Goal: Task Accomplishment & Management: Use online tool/utility

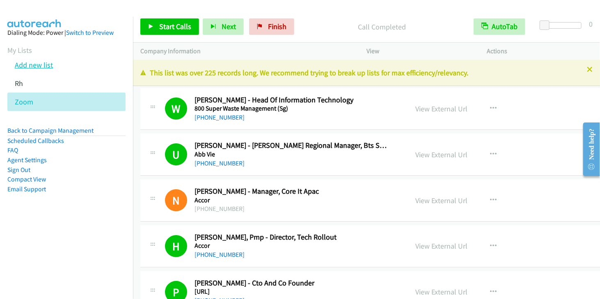
click at [48, 65] on link "Add new list" at bounding box center [34, 64] width 38 height 9
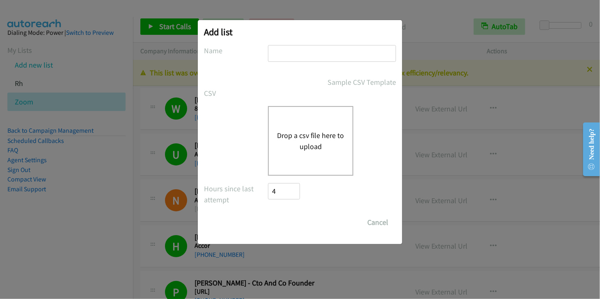
click at [285, 59] on input "text" at bounding box center [332, 53] width 128 height 17
type input "Zoom"
click at [307, 132] on button "Drop a csv file here to upload" at bounding box center [310, 141] width 67 height 22
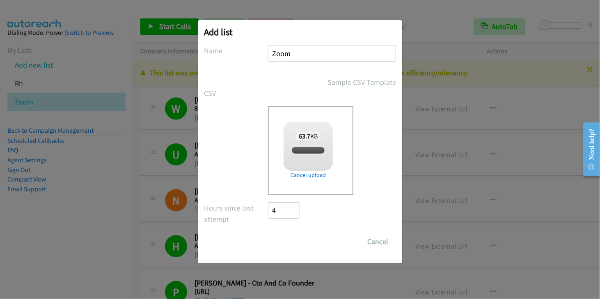
checkbox input "true"
click at [296, 243] on input "Save List" at bounding box center [289, 242] width 43 height 16
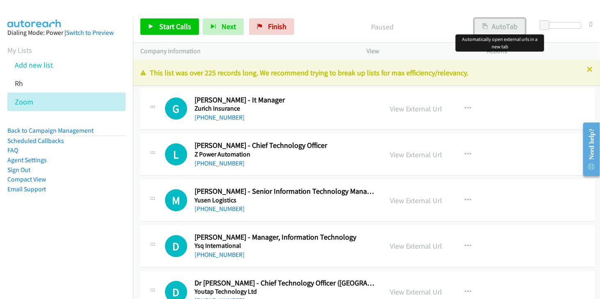
click at [501, 28] on button "AutoTab" at bounding box center [499, 26] width 51 height 16
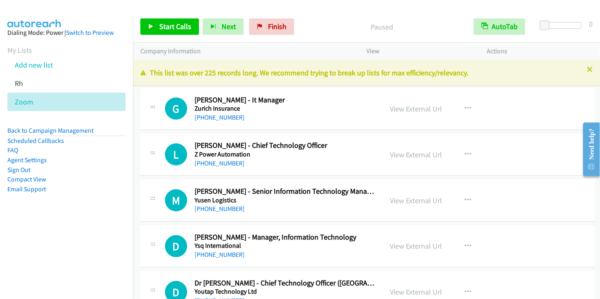
click at [73, 260] on nav "Dialing Mode: Power | Switch to Preview My Lists Add new list Rh Zoom Back to C…" at bounding box center [66, 166] width 133 height 299
click at [166, 23] on span "Start Calls" at bounding box center [175, 26] width 32 height 9
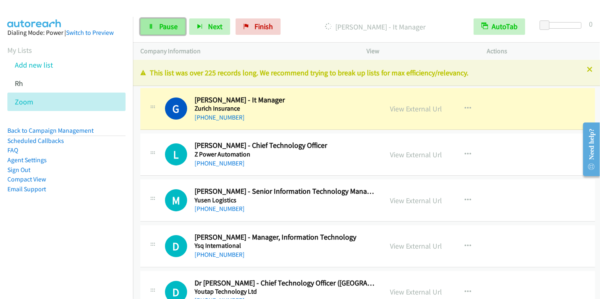
click at [164, 30] on span "Pause" at bounding box center [168, 26] width 18 height 9
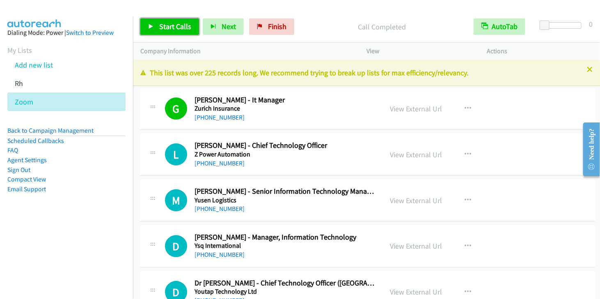
click at [161, 27] on span "Start Calls" at bounding box center [175, 26] width 32 height 9
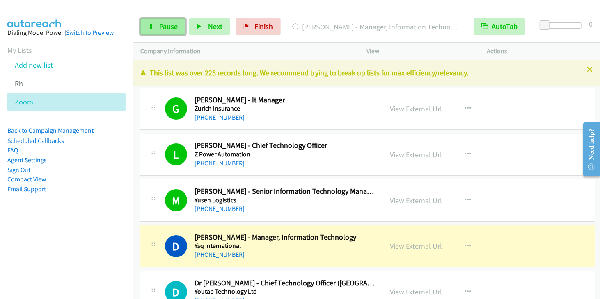
drag, startPoint x: 169, startPoint y: 27, endPoint x: 180, endPoint y: 25, distance: 10.8
click at [169, 27] on span "Pause" at bounding box center [168, 26] width 18 height 9
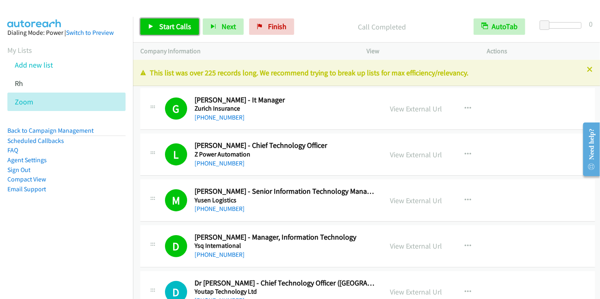
click at [179, 28] on span "Start Calls" at bounding box center [175, 26] width 32 height 9
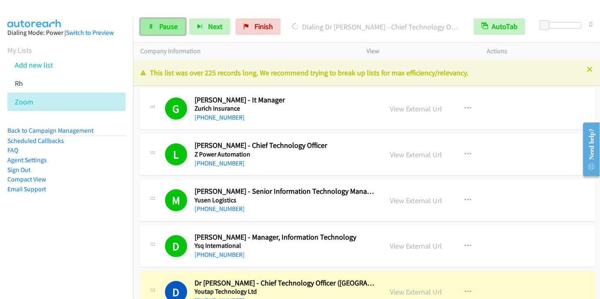
click at [172, 24] on span "Pause" at bounding box center [168, 26] width 18 height 9
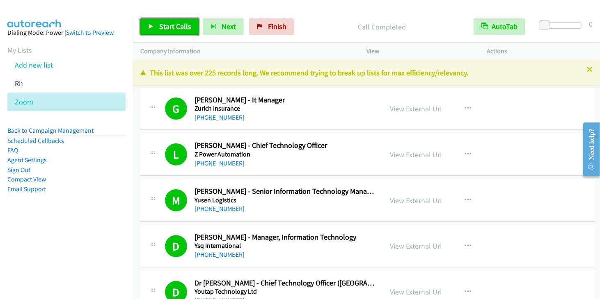
click at [174, 27] on span "Start Calls" at bounding box center [175, 26] width 32 height 9
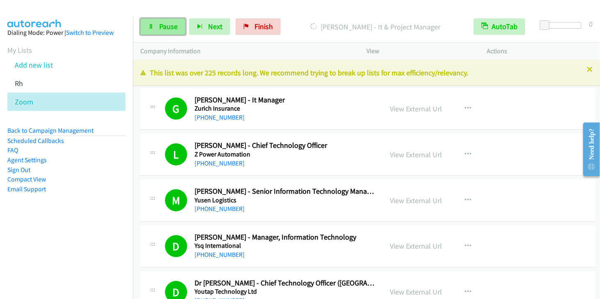
click at [173, 23] on span "Pause" at bounding box center [168, 26] width 18 height 9
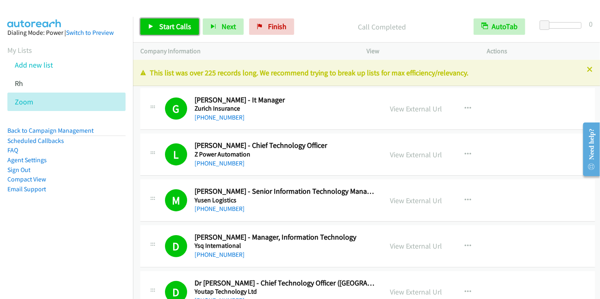
click at [151, 26] on icon at bounding box center [151, 27] width 6 height 6
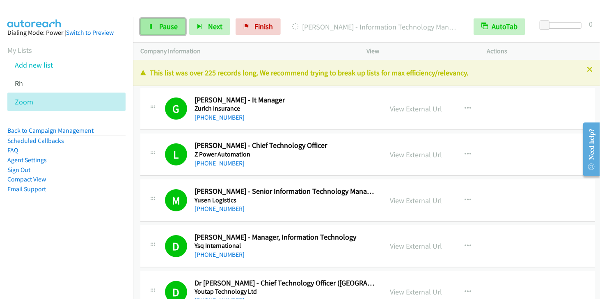
click at [171, 23] on span "Pause" at bounding box center [168, 26] width 18 height 9
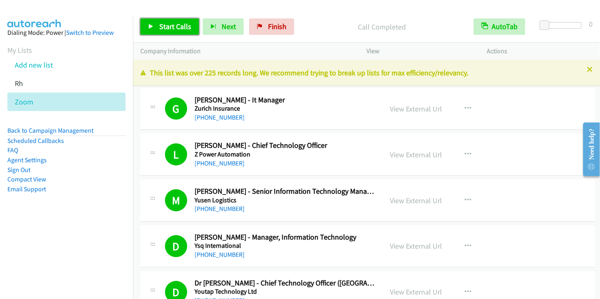
click at [187, 23] on span "Start Calls" at bounding box center [175, 26] width 32 height 9
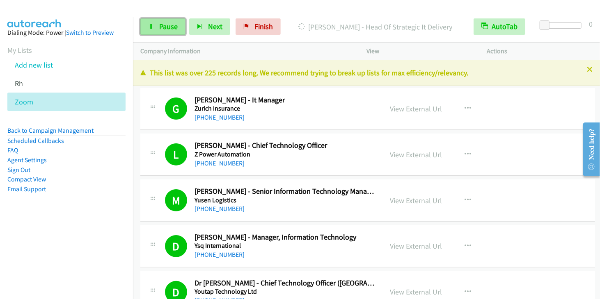
click at [173, 28] on span "Pause" at bounding box center [168, 26] width 18 height 9
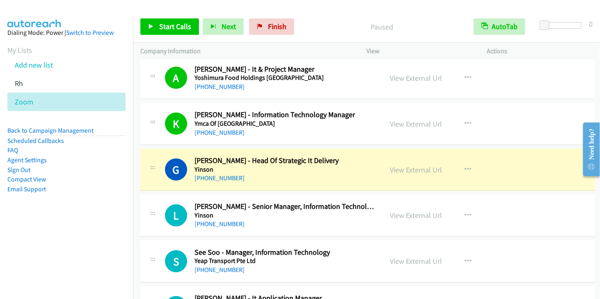
scroll to position [246, 0]
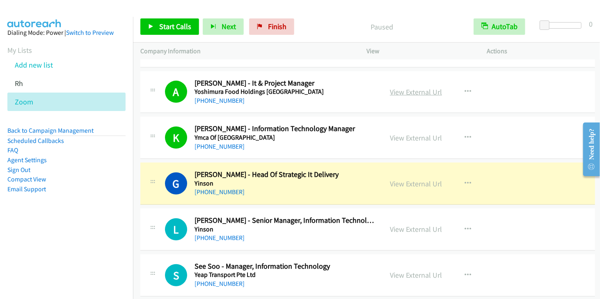
click at [400, 92] on link "View External Url" at bounding box center [416, 91] width 52 height 9
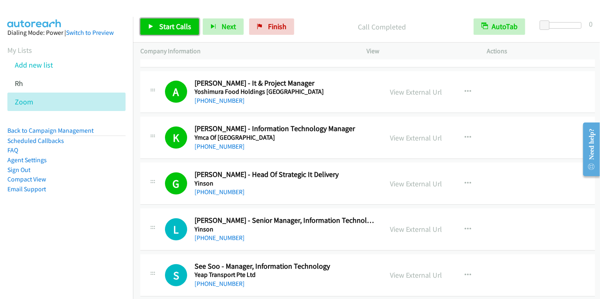
click at [160, 28] on span "Start Calls" at bounding box center [175, 26] width 32 height 9
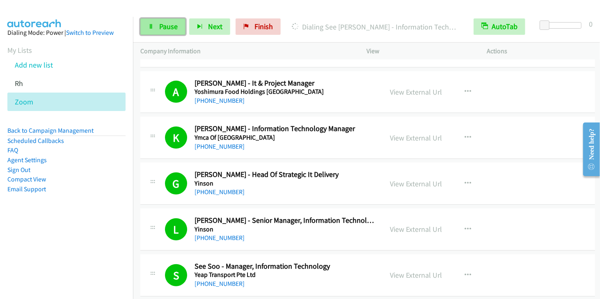
click at [171, 28] on span "Pause" at bounding box center [168, 26] width 18 height 9
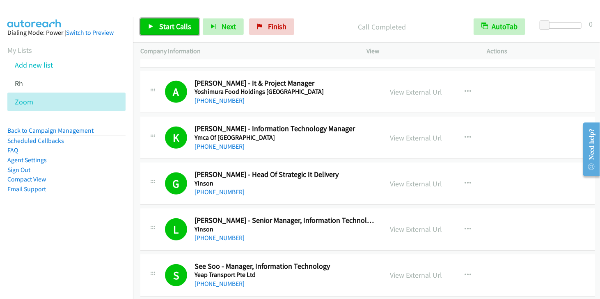
click at [177, 27] on span "Start Calls" at bounding box center [175, 26] width 32 height 9
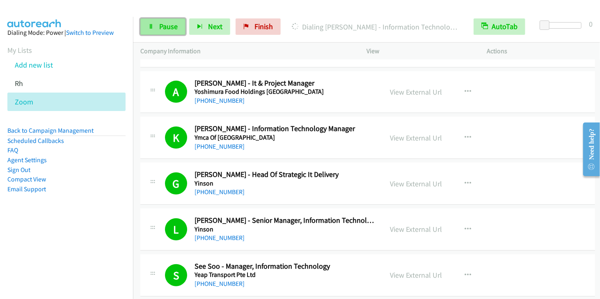
click at [164, 31] on span "Pause" at bounding box center [168, 26] width 18 height 9
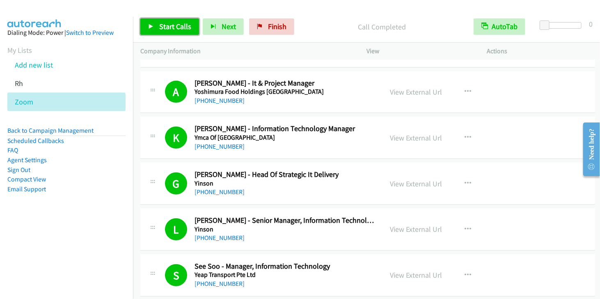
click at [176, 26] on span "Start Calls" at bounding box center [175, 26] width 32 height 9
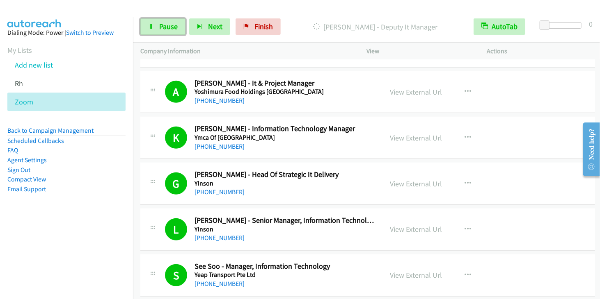
drag, startPoint x: 170, startPoint y: 29, endPoint x: 259, endPoint y: 4, distance: 92.7
click at [170, 28] on span "Pause" at bounding box center [168, 26] width 18 height 9
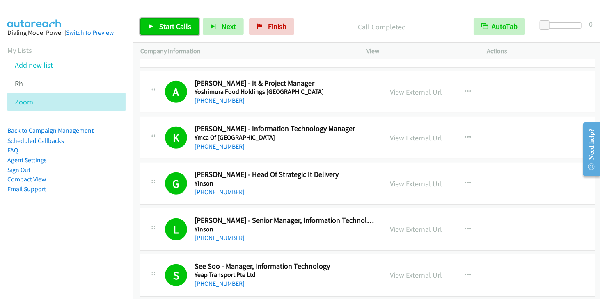
click at [171, 23] on span "Start Calls" at bounding box center [175, 26] width 32 height 9
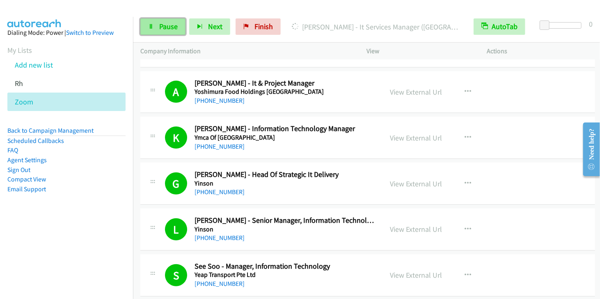
click at [175, 27] on span "Pause" at bounding box center [168, 26] width 18 height 9
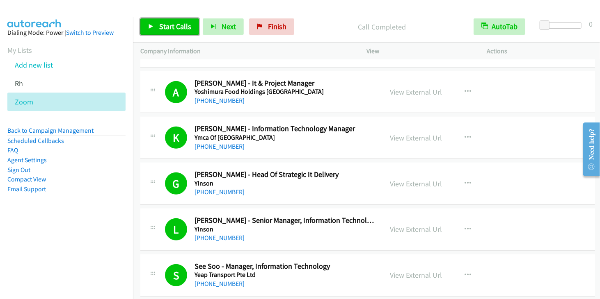
click at [164, 28] on span "Start Calls" at bounding box center [175, 26] width 32 height 9
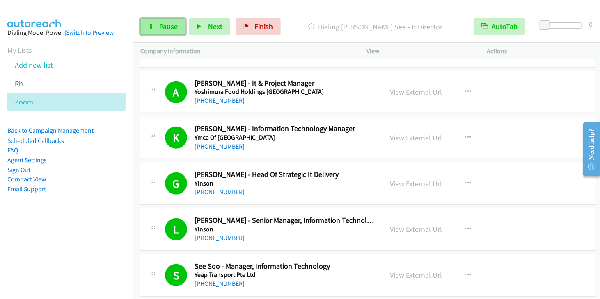
click at [167, 23] on span "Pause" at bounding box center [168, 26] width 18 height 9
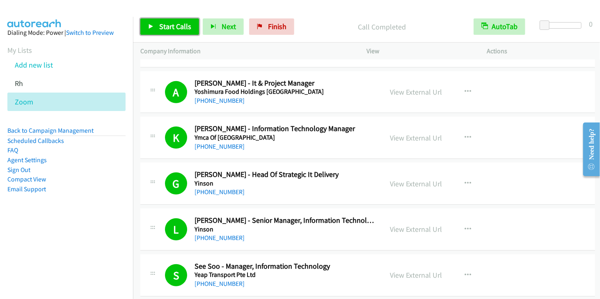
drag, startPoint x: 173, startPoint y: 23, endPoint x: 185, endPoint y: 19, distance: 12.2
click at [173, 23] on span "Start Calls" at bounding box center [175, 26] width 32 height 9
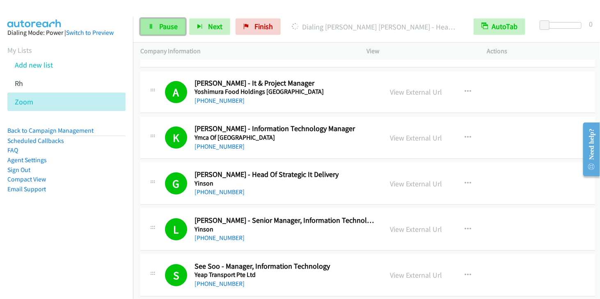
click at [165, 31] on link "Pause" at bounding box center [162, 26] width 45 height 16
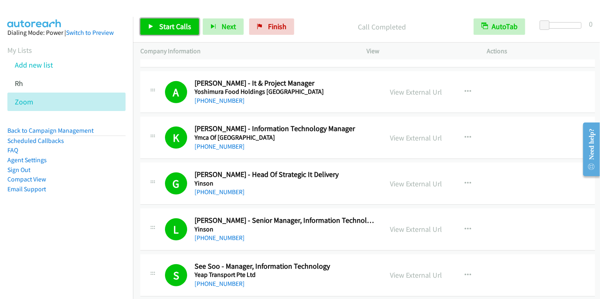
click at [176, 26] on span "Start Calls" at bounding box center [175, 26] width 32 height 9
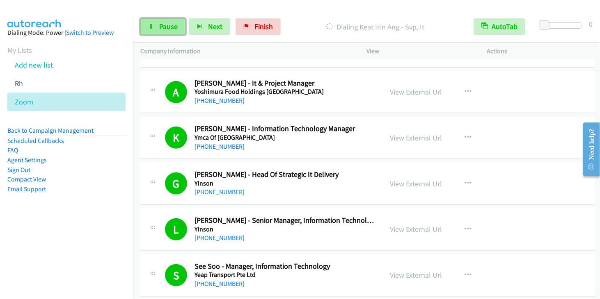
click at [157, 32] on link "Pause" at bounding box center [162, 26] width 45 height 16
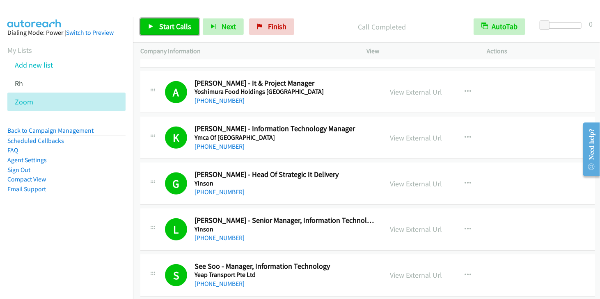
click at [168, 23] on span "Start Calls" at bounding box center [175, 26] width 32 height 9
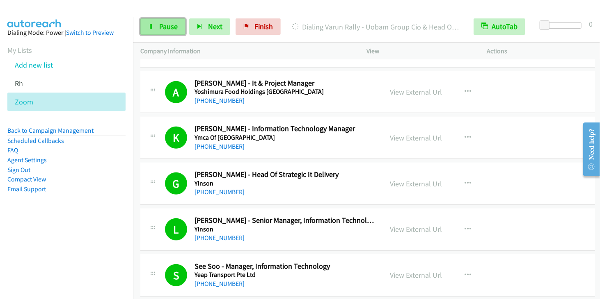
click at [167, 32] on link "Pause" at bounding box center [162, 26] width 45 height 16
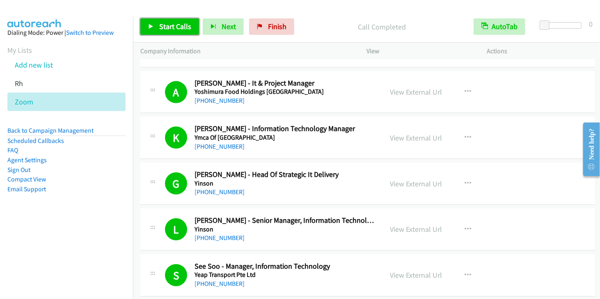
click at [174, 23] on span "Start Calls" at bounding box center [175, 26] width 32 height 9
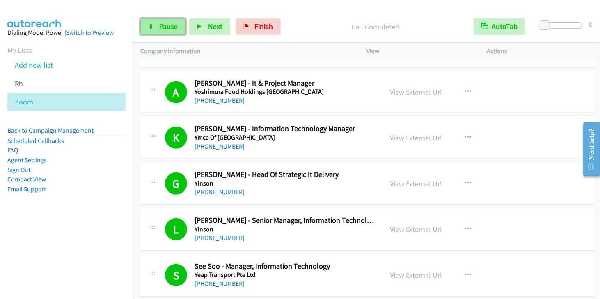
click at [154, 28] on link "Pause" at bounding box center [162, 26] width 45 height 16
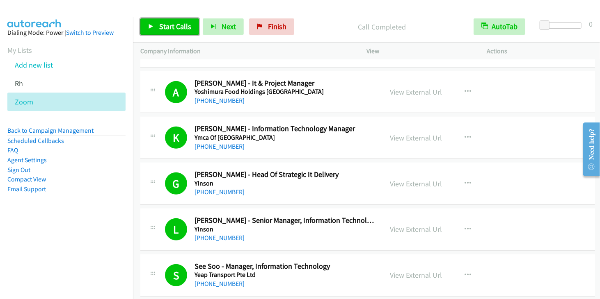
click at [165, 23] on span "Start Calls" at bounding box center [175, 26] width 32 height 9
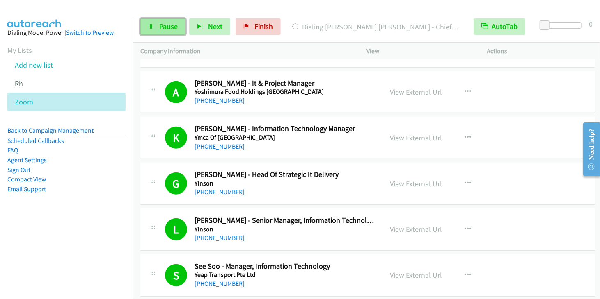
click at [164, 31] on link "Pause" at bounding box center [162, 26] width 45 height 16
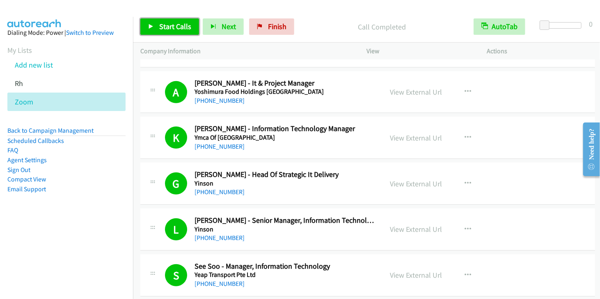
click at [175, 27] on span "Start Calls" at bounding box center [175, 26] width 32 height 9
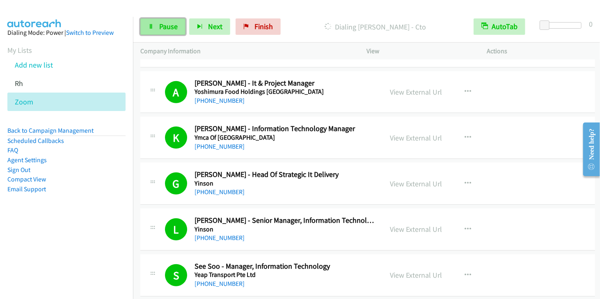
click at [169, 27] on span "Pause" at bounding box center [168, 26] width 18 height 9
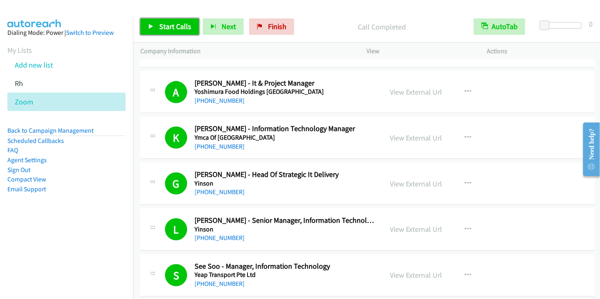
click at [171, 30] on span "Start Calls" at bounding box center [175, 26] width 32 height 9
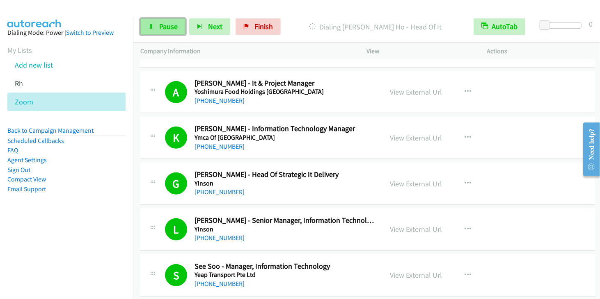
drag, startPoint x: 171, startPoint y: 32, endPoint x: 183, endPoint y: 27, distance: 13.3
click at [171, 32] on link "Pause" at bounding box center [162, 26] width 45 height 16
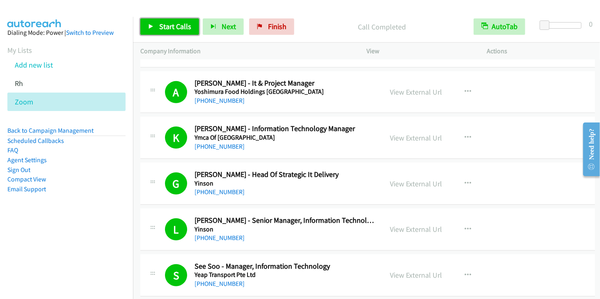
click at [156, 25] on link "Start Calls" at bounding box center [169, 26] width 59 height 16
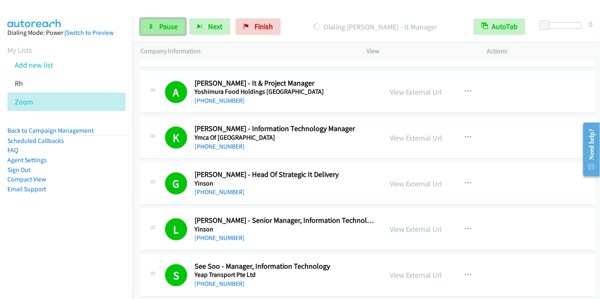
click at [153, 34] on link "Pause" at bounding box center [162, 26] width 45 height 16
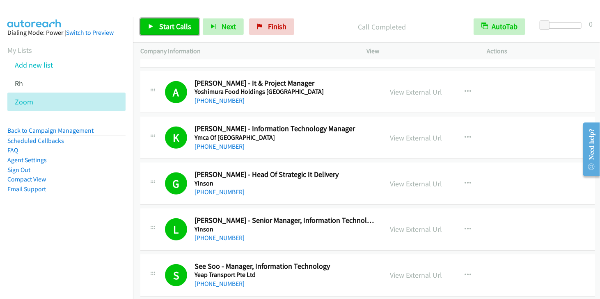
click at [173, 25] on span "Start Calls" at bounding box center [175, 26] width 32 height 9
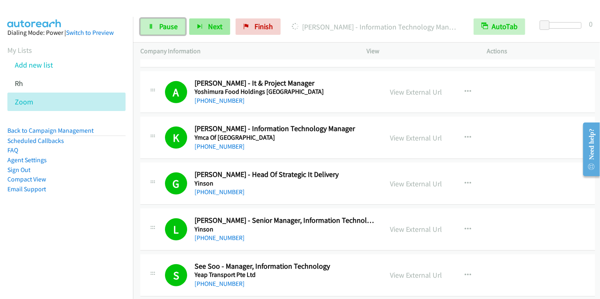
drag, startPoint x: 164, startPoint y: 28, endPoint x: 193, endPoint y: 28, distance: 28.7
click at [164, 28] on span "Pause" at bounding box center [168, 26] width 18 height 9
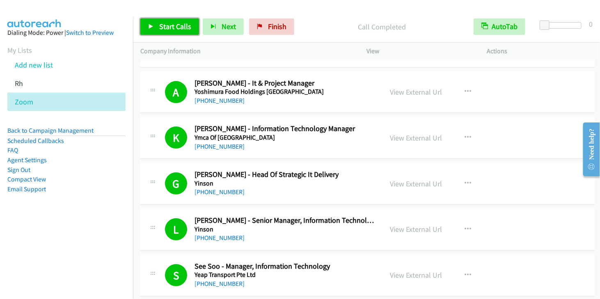
click at [178, 28] on span "Start Calls" at bounding box center [175, 26] width 32 height 9
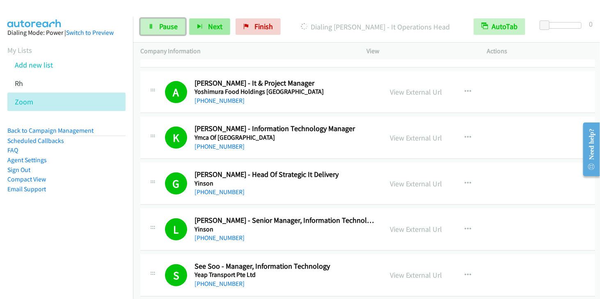
drag, startPoint x: 176, startPoint y: 26, endPoint x: 195, endPoint y: 22, distance: 19.7
click at [176, 26] on span "Pause" at bounding box center [168, 26] width 18 height 9
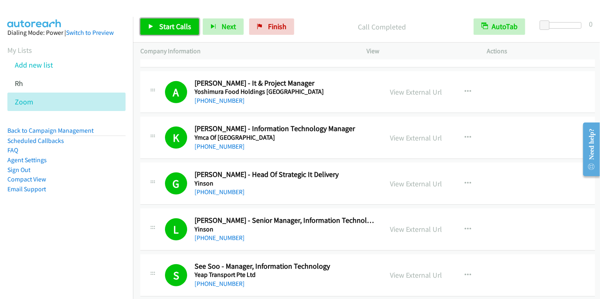
click at [184, 23] on span "Start Calls" at bounding box center [175, 26] width 32 height 9
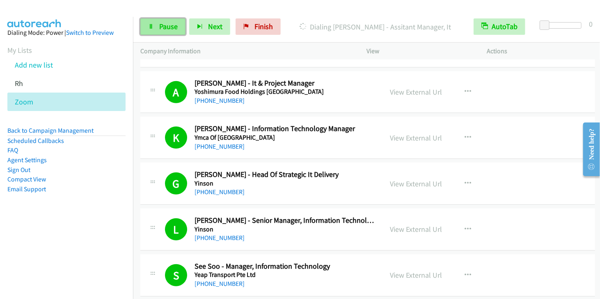
click at [170, 22] on span "Pause" at bounding box center [168, 26] width 18 height 9
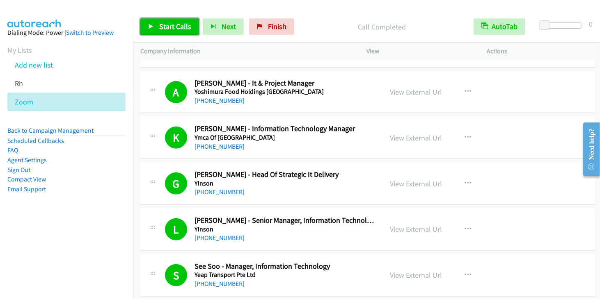
click at [173, 26] on span "Start Calls" at bounding box center [175, 26] width 32 height 9
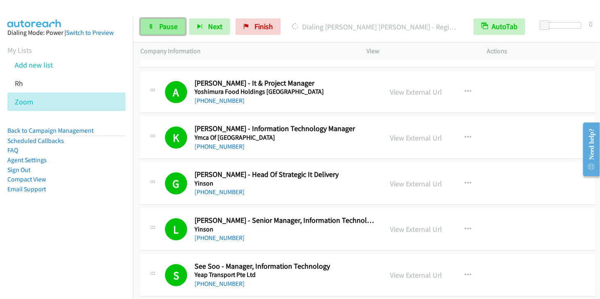
click at [156, 28] on link "Pause" at bounding box center [162, 26] width 45 height 16
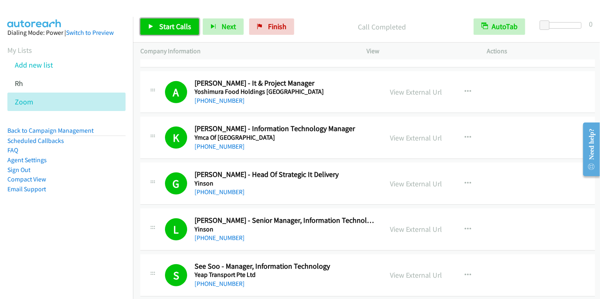
drag, startPoint x: 172, startPoint y: 30, endPoint x: 199, endPoint y: 27, distance: 27.1
click at [172, 30] on span "Start Calls" at bounding box center [175, 26] width 32 height 9
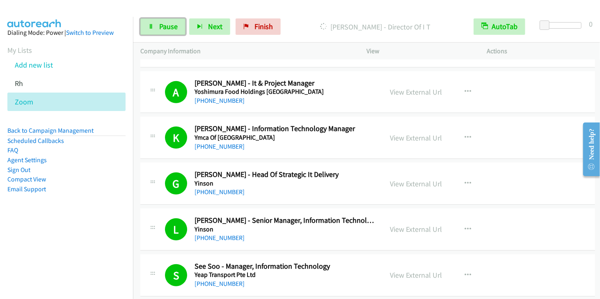
drag, startPoint x: 164, startPoint y: 22, endPoint x: 217, endPoint y: 18, distance: 52.7
click at [164, 22] on span "Pause" at bounding box center [168, 26] width 18 height 9
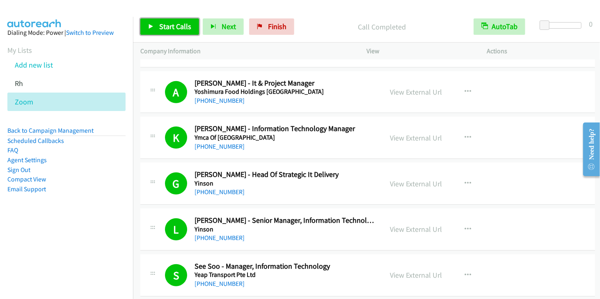
click at [166, 25] on span "Start Calls" at bounding box center [175, 26] width 32 height 9
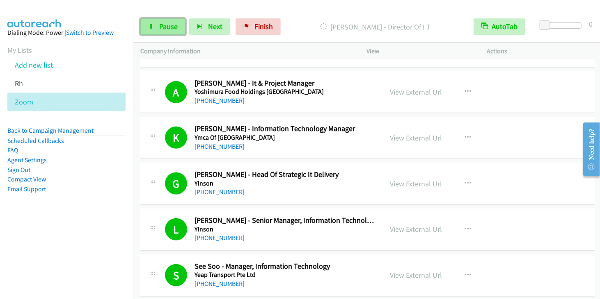
click at [174, 26] on span "Pause" at bounding box center [168, 26] width 18 height 9
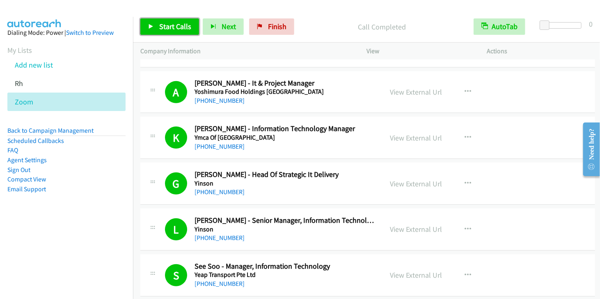
click at [179, 22] on span "Start Calls" at bounding box center [175, 26] width 32 height 9
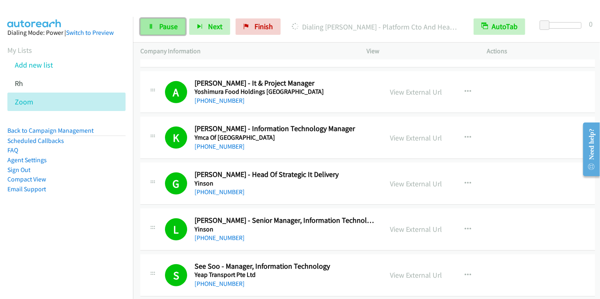
click at [171, 25] on span "Pause" at bounding box center [168, 26] width 18 height 9
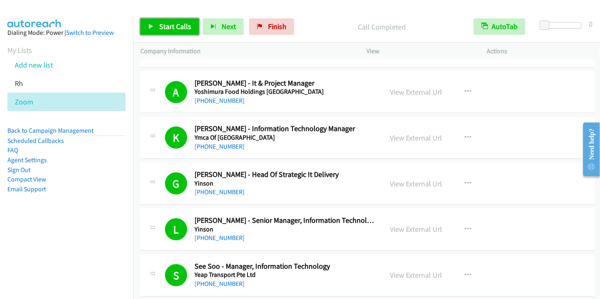
click at [157, 28] on link "Start Calls" at bounding box center [169, 26] width 59 height 16
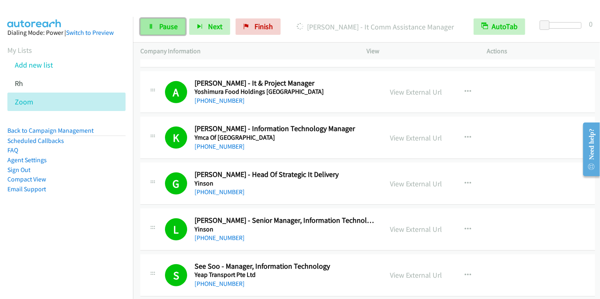
click at [168, 24] on span "Pause" at bounding box center [168, 26] width 18 height 9
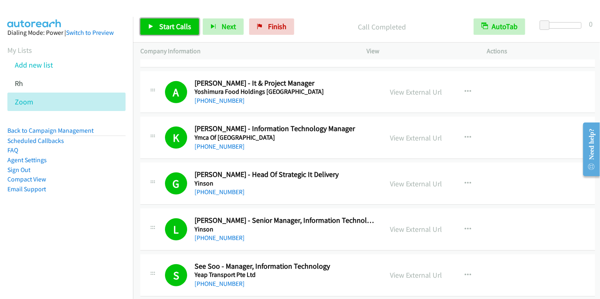
click at [181, 24] on span "Start Calls" at bounding box center [175, 26] width 32 height 9
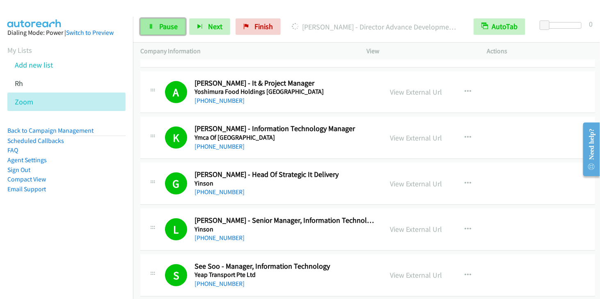
drag, startPoint x: 164, startPoint y: 25, endPoint x: 177, endPoint y: 23, distance: 13.4
click at [164, 25] on span "Pause" at bounding box center [168, 26] width 18 height 9
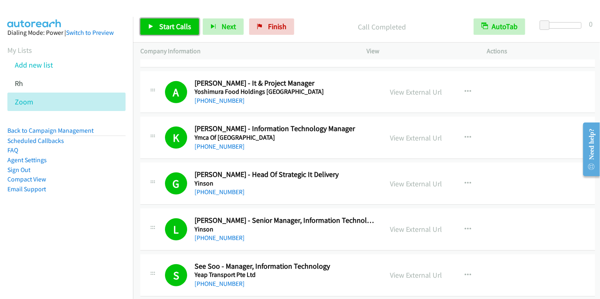
click at [188, 24] on span "Start Calls" at bounding box center [175, 26] width 32 height 9
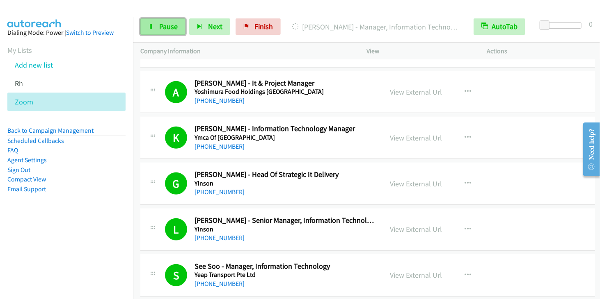
click at [173, 28] on span "Pause" at bounding box center [168, 26] width 18 height 9
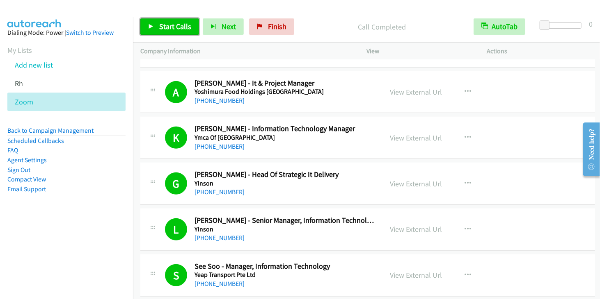
click at [156, 26] on link "Start Calls" at bounding box center [169, 26] width 59 height 16
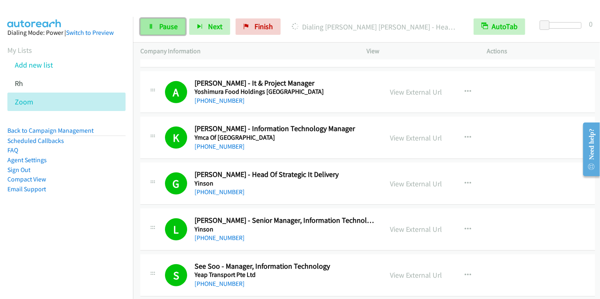
click at [174, 24] on span "Pause" at bounding box center [168, 26] width 18 height 9
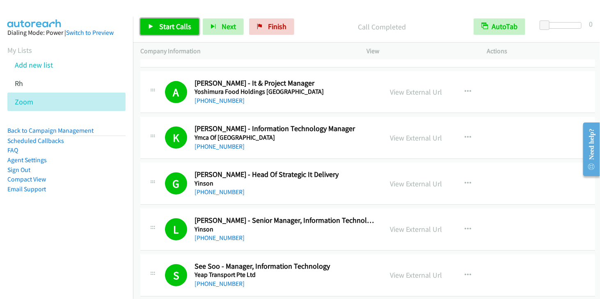
click at [171, 27] on span "Start Calls" at bounding box center [175, 26] width 32 height 9
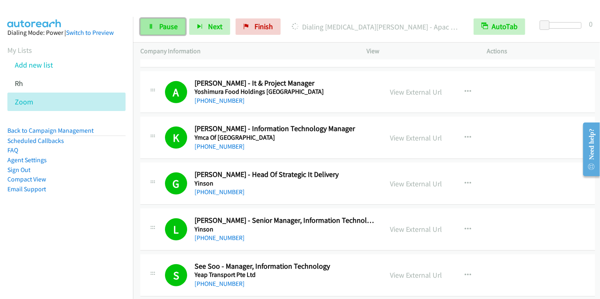
click at [171, 28] on span "Pause" at bounding box center [168, 26] width 18 height 9
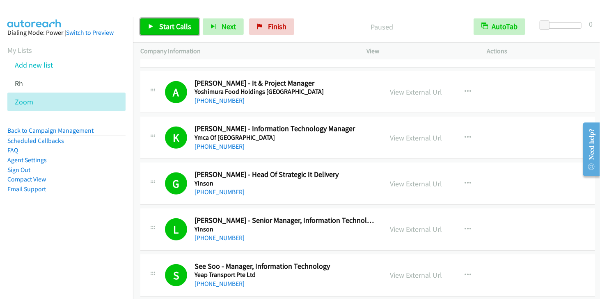
click at [173, 28] on span "Start Calls" at bounding box center [175, 26] width 32 height 9
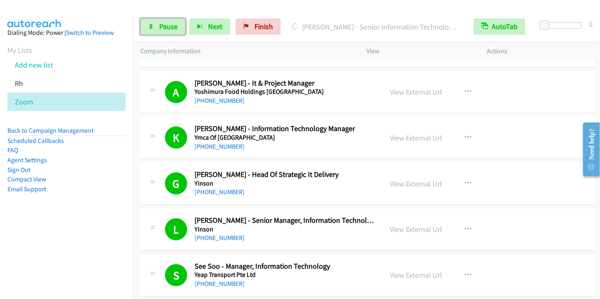
drag, startPoint x: 159, startPoint y: 23, endPoint x: 235, endPoint y: 3, distance: 79.4
click at [159, 23] on span "Pause" at bounding box center [168, 26] width 18 height 9
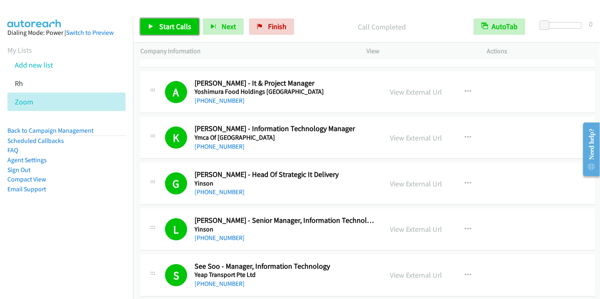
click at [173, 25] on span "Start Calls" at bounding box center [175, 26] width 32 height 9
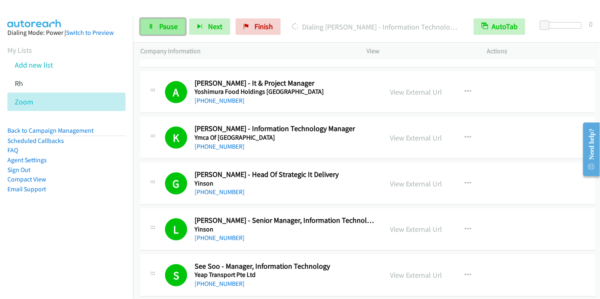
click at [162, 23] on span "Pause" at bounding box center [168, 26] width 18 height 9
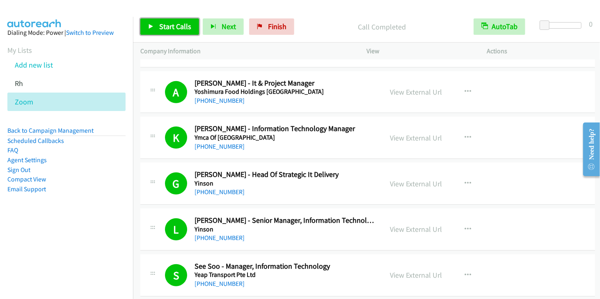
click at [166, 24] on span "Start Calls" at bounding box center [175, 26] width 32 height 9
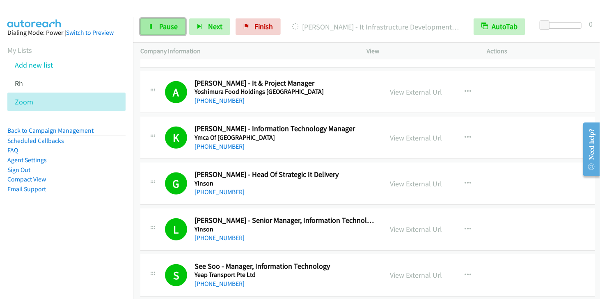
click at [154, 23] on link "Pause" at bounding box center [162, 26] width 45 height 16
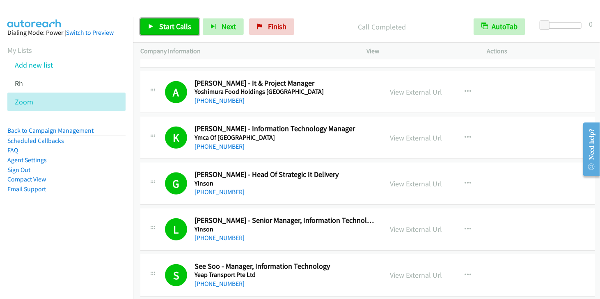
click at [162, 28] on span "Start Calls" at bounding box center [175, 26] width 32 height 9
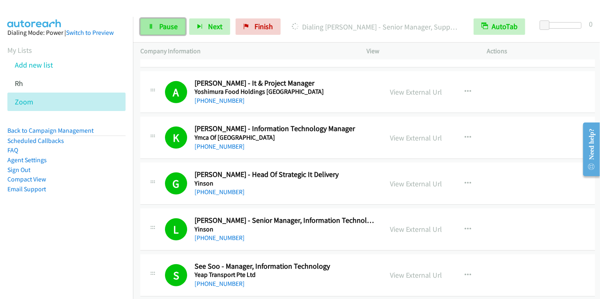
click at [159, 28] on span "Pause" at bounding box center [168, 26] width 18 height 9
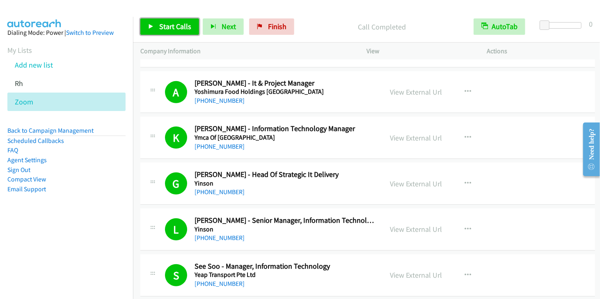
click at [165, 22] on span "Start Calls" at bounding box center [175, 26] width 32 height 9
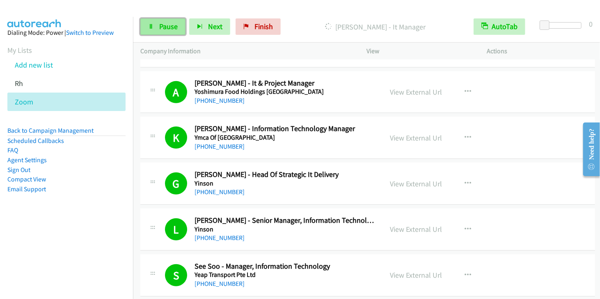
click at [152, 29] on icon at bounding box center [151, 27] width 6 height 6
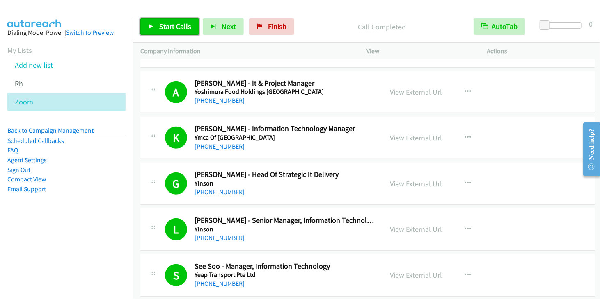
click at [165, 28] on span "Start Calls" at bounding box center [175, 26] width 32 height 9
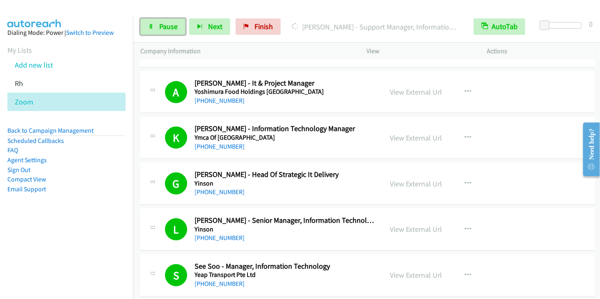
drag, startPoint x: 157, startPoint y: 28, endPoint x: 188, endPoint y: 3, distance: 40.2
click at [157, 28] on link "Pause" at bounding box center [162, 26] width 45 height 16
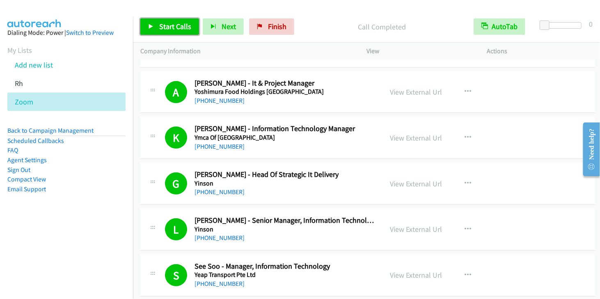
click at [168, 30] on span "Start Calls" at bounding box center [175, 26] width 32 height 9
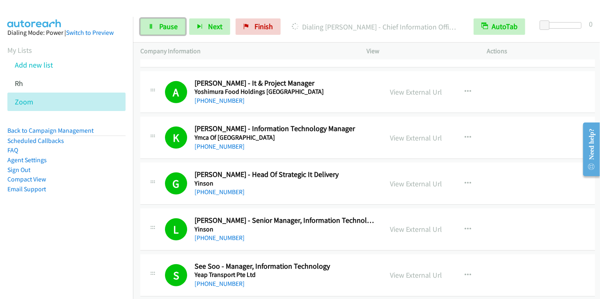
drag, startPoint x: 158, startPoint y: 23, endPoint x: 192, endPoint y: 0, distance: 40.8
click at [159, 23] on span "Pause" at bounding box center [168, 26] width 18 height 9
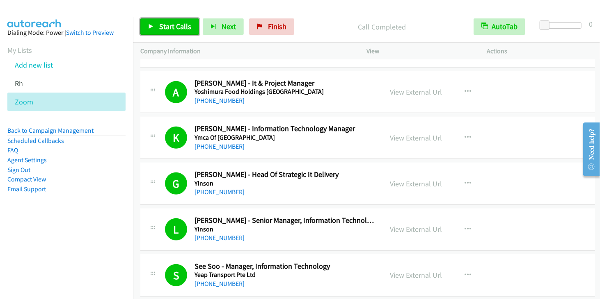
drag, startPoint x: 157, startPoint y: 25, endPoint x: 195, endPoint y: 0, distance: 45.6
click at [157, 25] on link "Start Calls" at bounding box center [169, 26] width 59 height 16
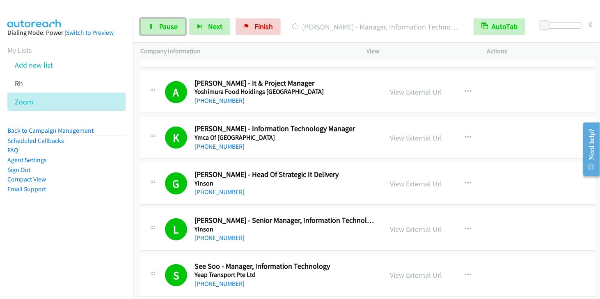
drag, startPoint x: 156, startPoint y: 25, endPoint x: 192, endPoint y: 0, distance: 43.9
click at [157, 25] on link "Pause" at bounding box center [162, 26] width 45 height 16
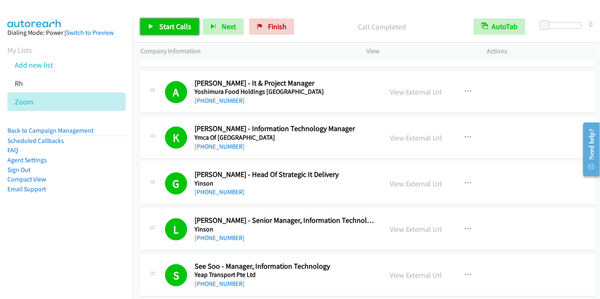
click at [151, 25] on icon at bounding box center [151, 27] width 6 height 6
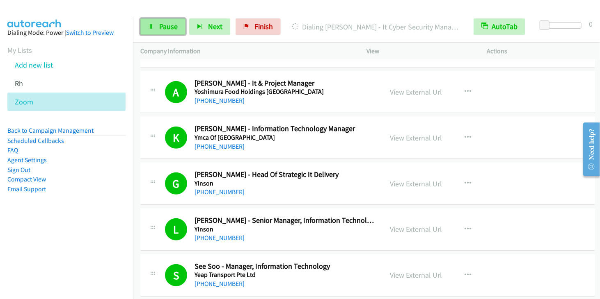
click at [155, 26] on link "Pause" at bounding box center [162, 26] width 45 height 16
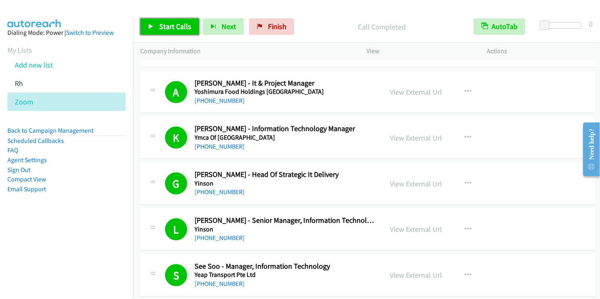
click at [153, 29] on link "Start Calls" at bounding box center [169, 26] width 59 height 16
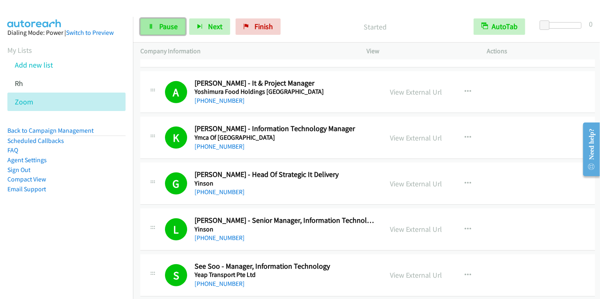
click at [163, 29] on span "Pause" at bounding box center [168, 26] width 18 height 9
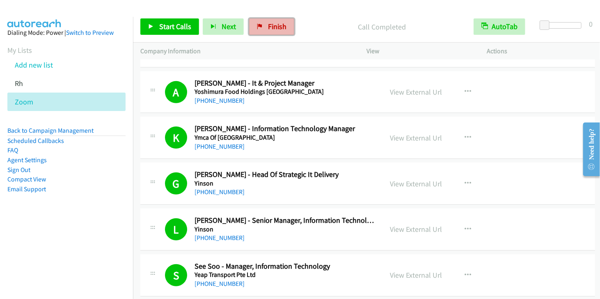
click at [277, 28] on span "Finish" at bounding box center [277, 26] width 18 height 9
